Goal: Task Accomplishment & Management: Manage account settings

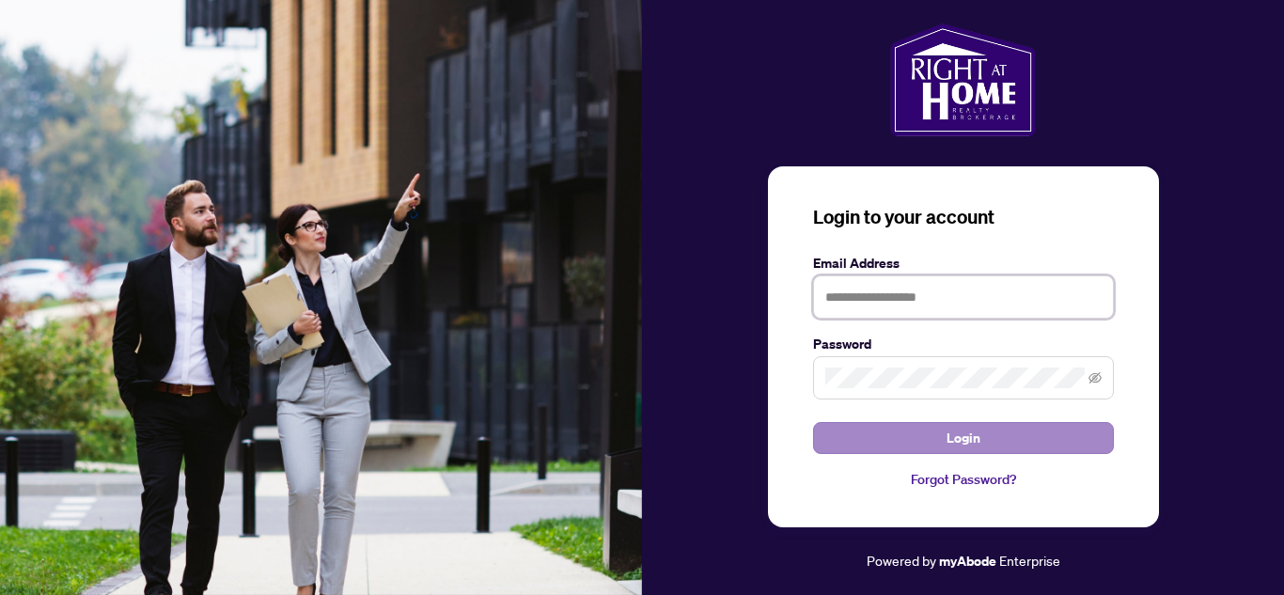
type input "**********"
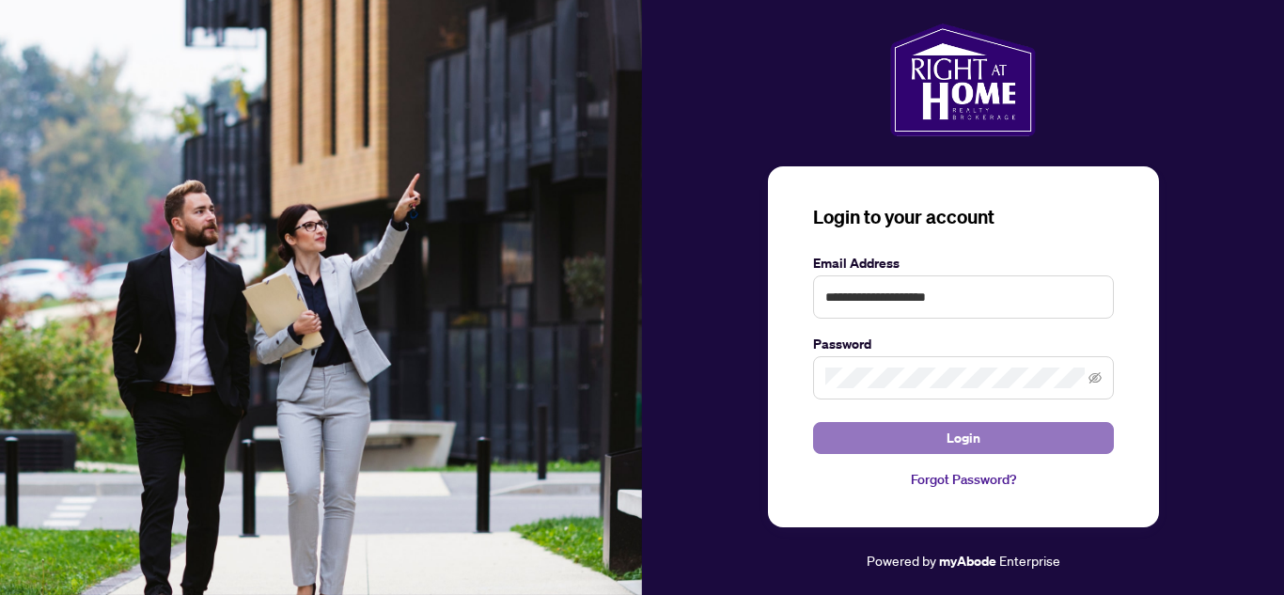
click at [905, 436] on button "Login" at bounding box center [963, 438] width 301 height 32
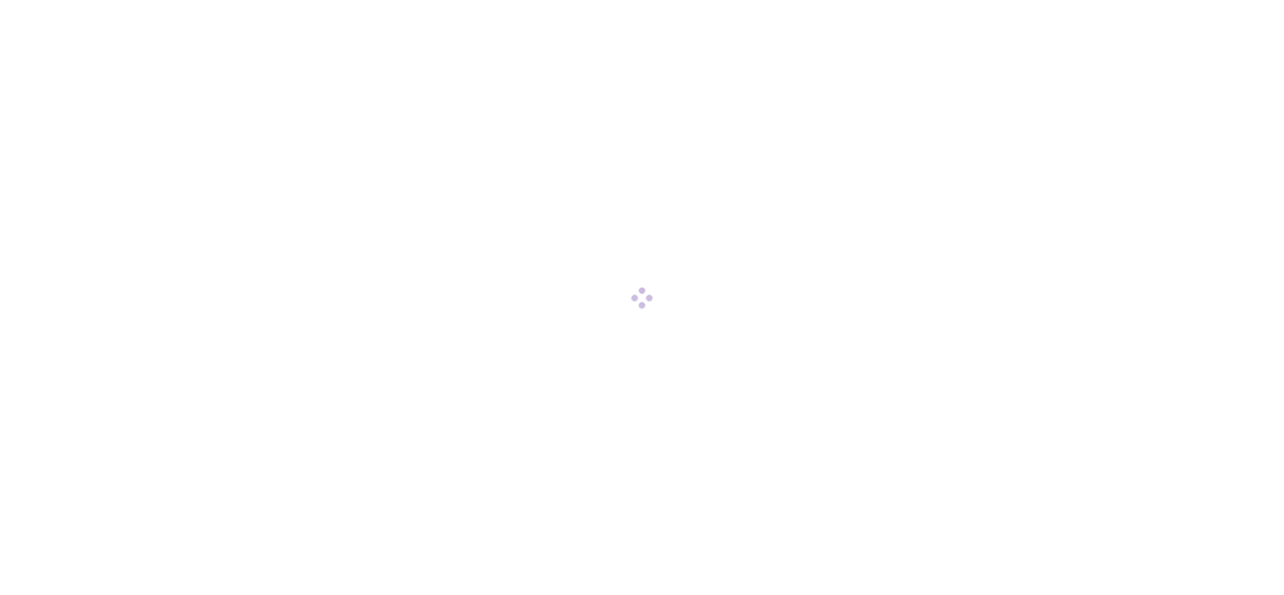
click at [905, 433] on div at bounding box center [642, 297] width 1284 height 595
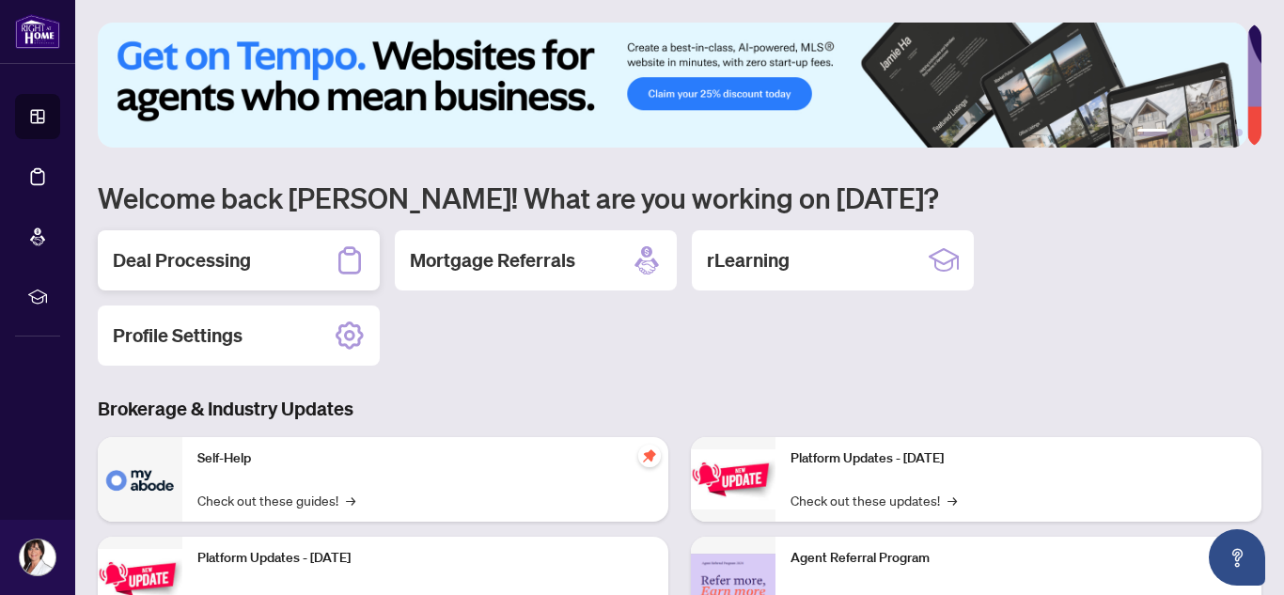
click at [140, 270] on h2 "Deal Processing" at bounding box center [182, 260] width 138 height 26
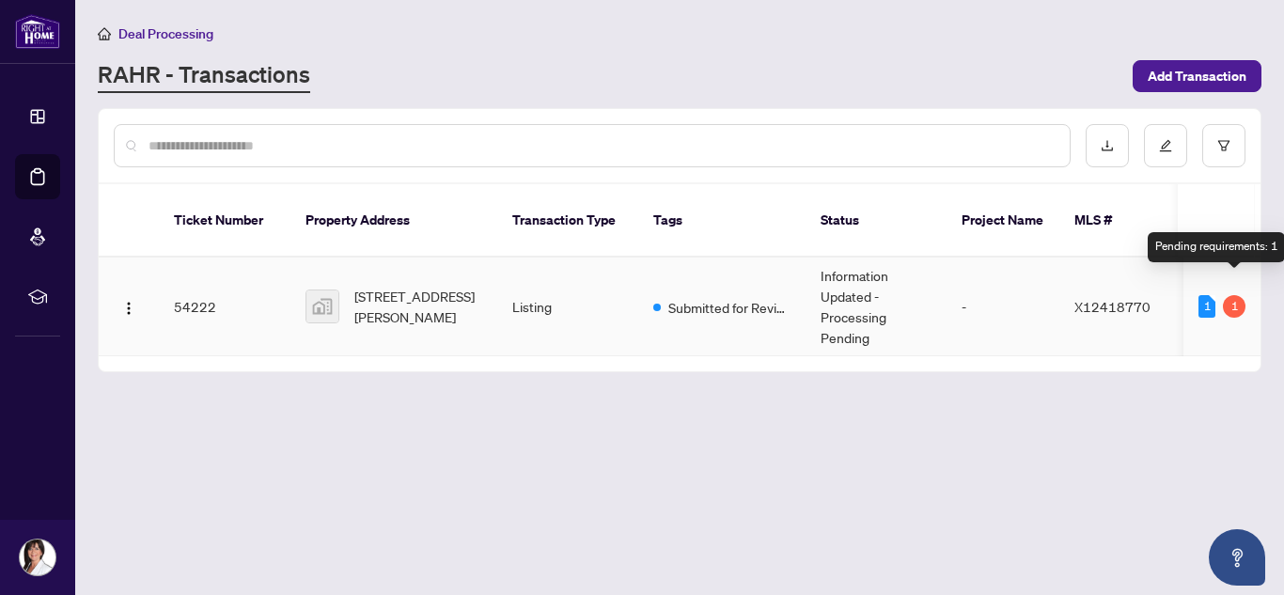
click at [1233, 295] on div "1" at bounding box center [1234, 306] width 23 height 23
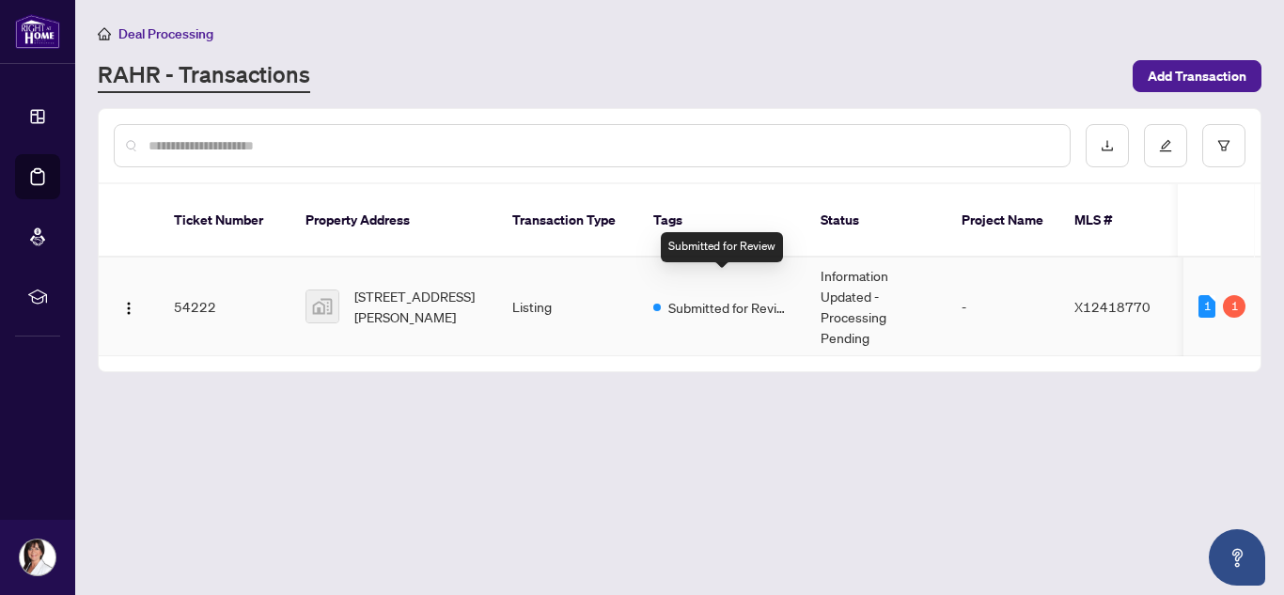
click at [743, 297] on span "Submitted for Review" at bounding box center [729, 307] width 122 height 21
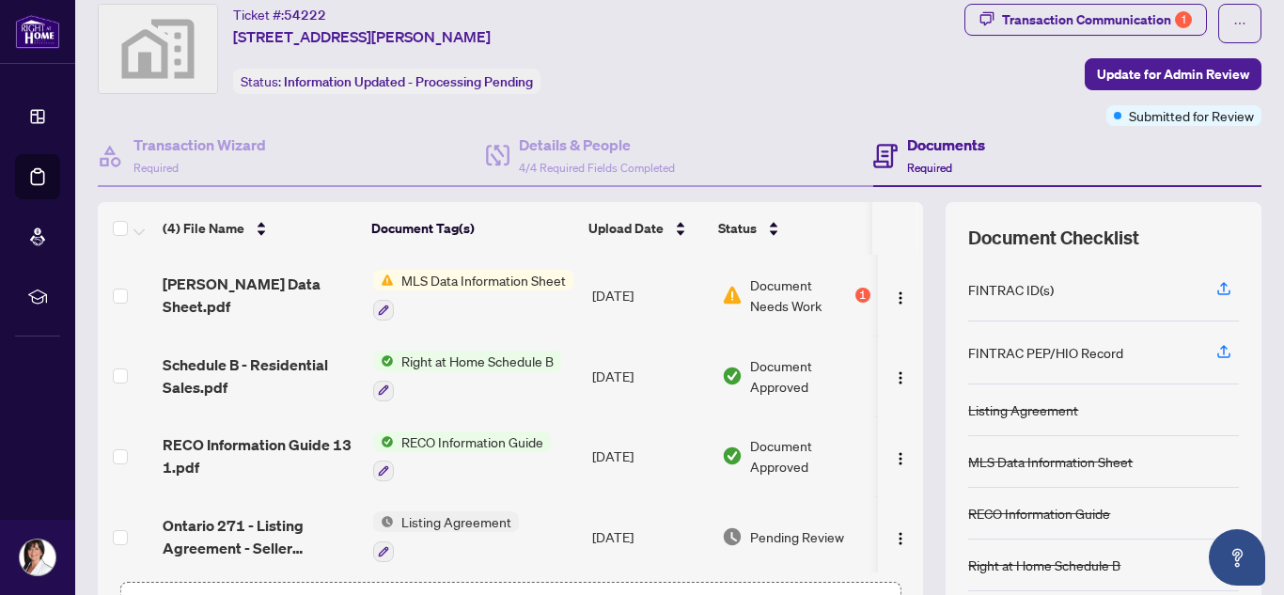
scroll to position [57, 0]
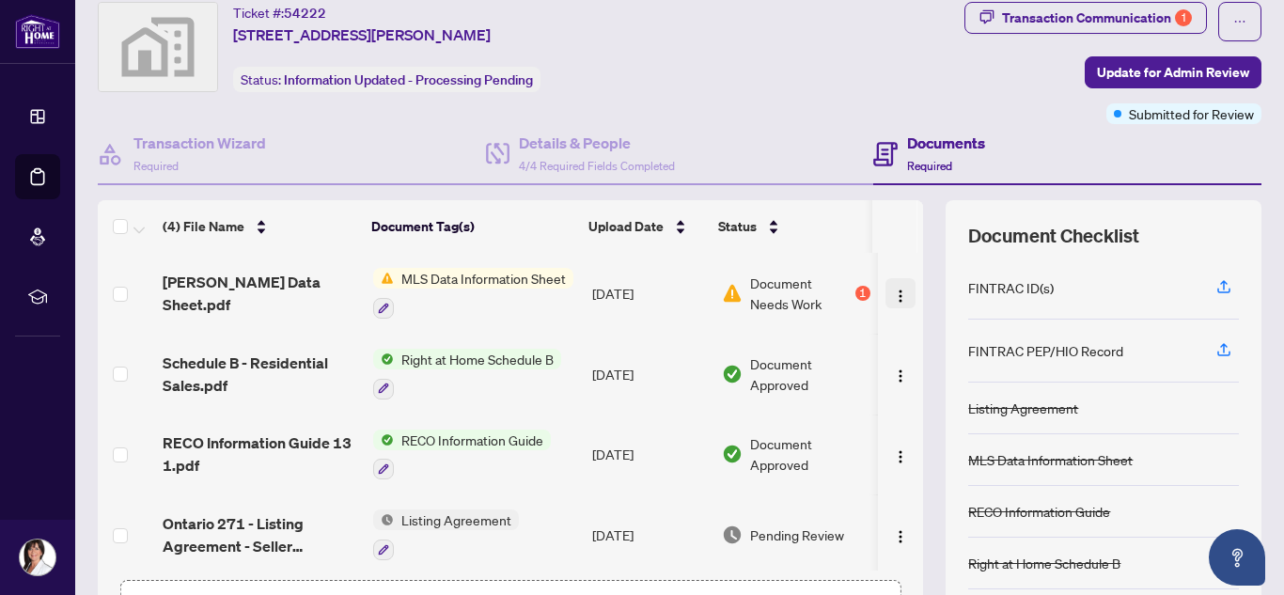
click at [893, 295] on img "button" at bounding box center [900, 296] width 15 height 15
click at [776, 290] on span "Document Needs Work" at bounding box center [800, 293] width 101 height 41
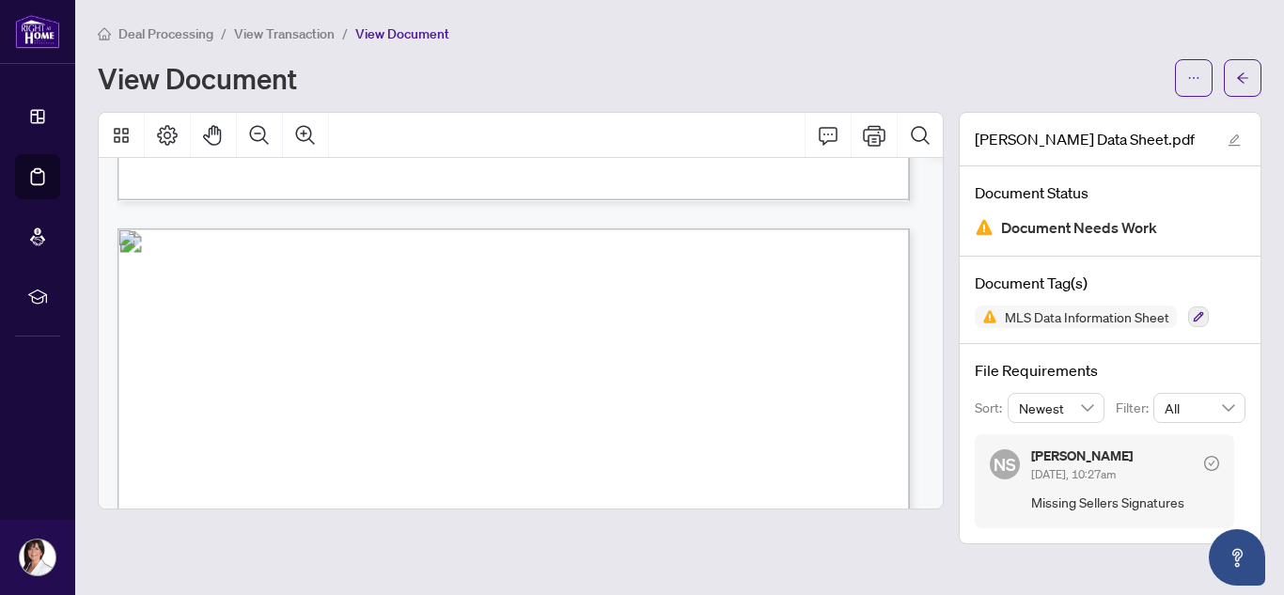
scroll to position [1160, 0]
